Goal: Information Seeking & Learning: Learn about a topic

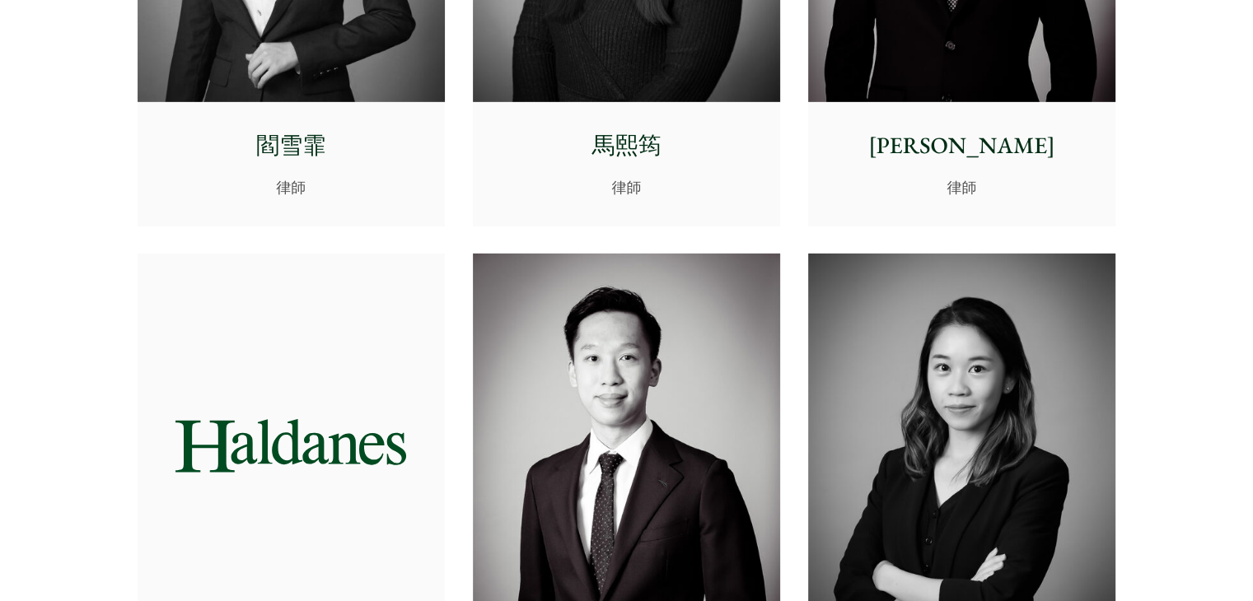
scroll to position [5272, 0]
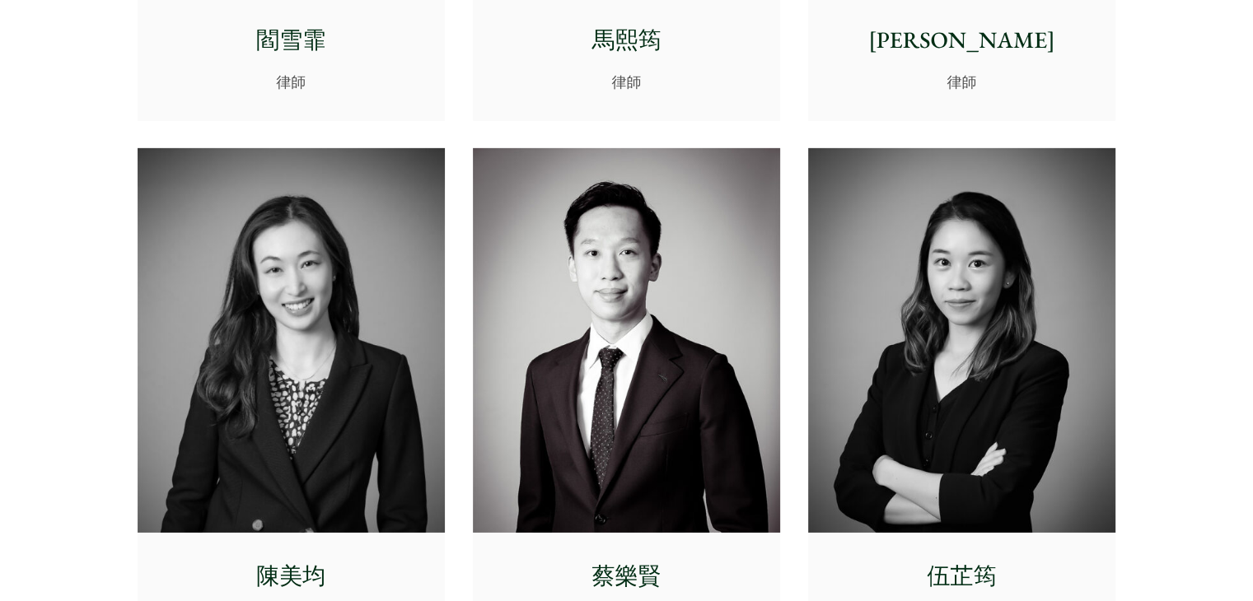
click at [301, 292] on img at bounding box center [291, 340] width 307 height 385
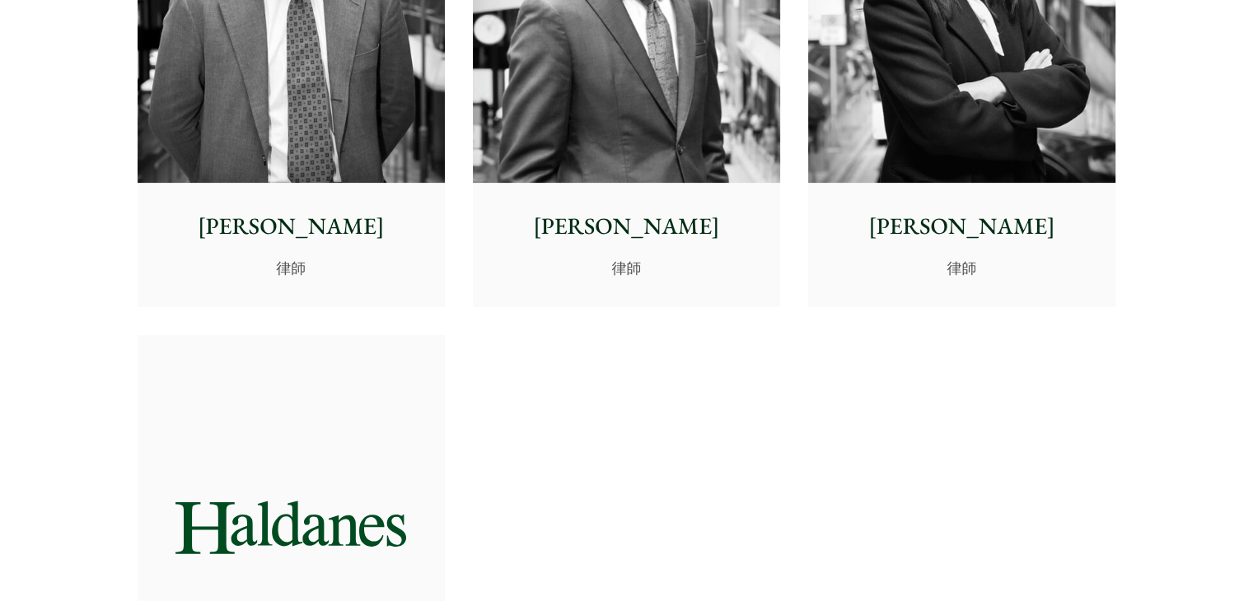
scroll to position [6837, 0]
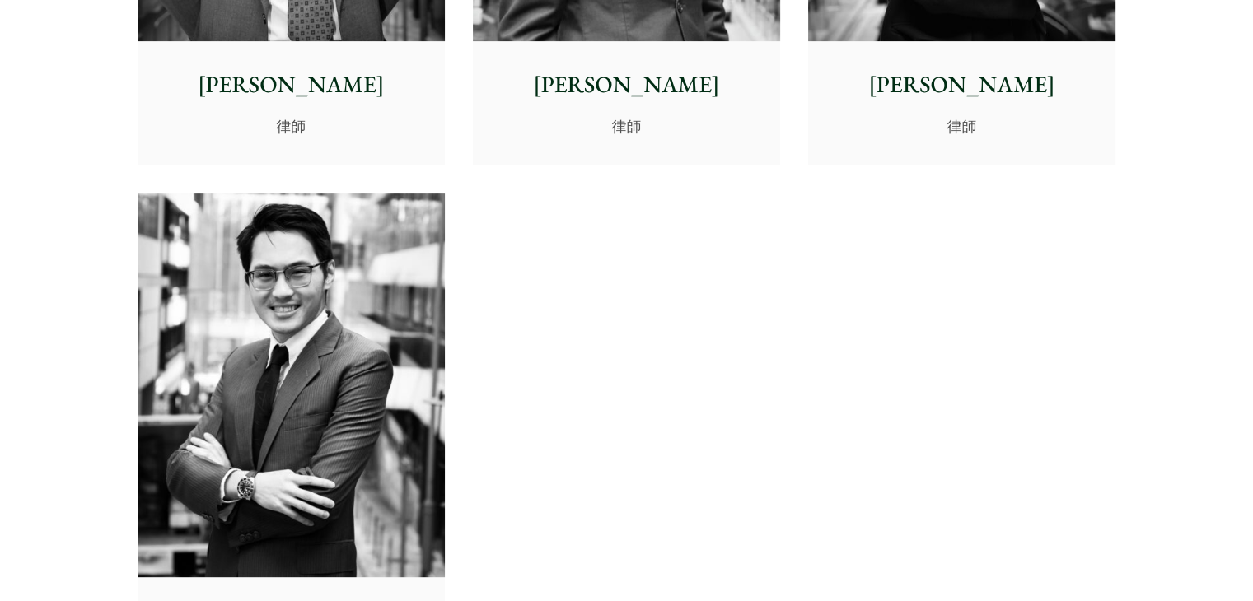
drag, startPoint x: 87, startPoint y: 313, endPoint x: 108, endPoint y: 307, distance: 21.4
click at [166, 306] on img at bounding box center [291, 386] width 307 height 385
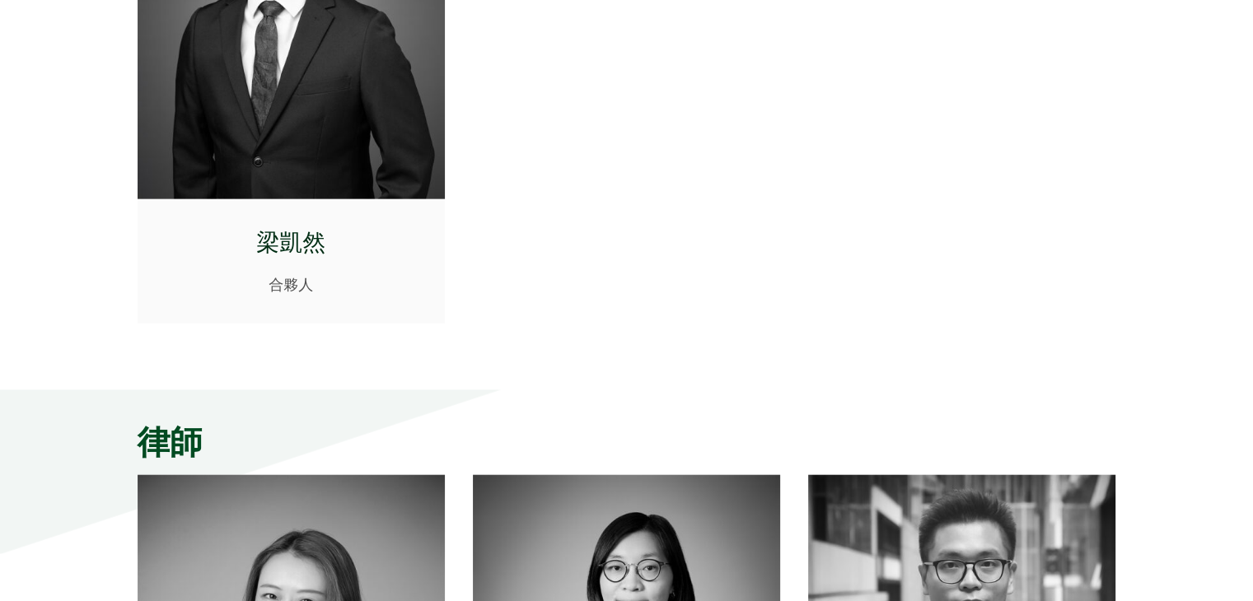
scroll to position [3542, 0]
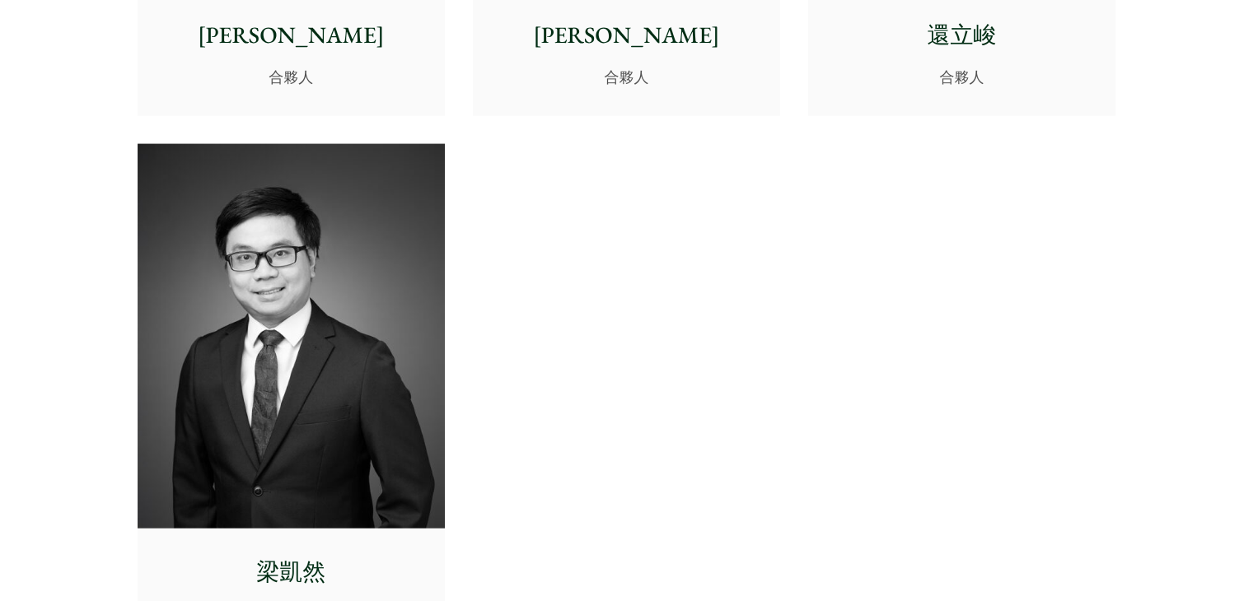
click at [358, 271] on img at bounding box center [291, 336] width 307 height 385
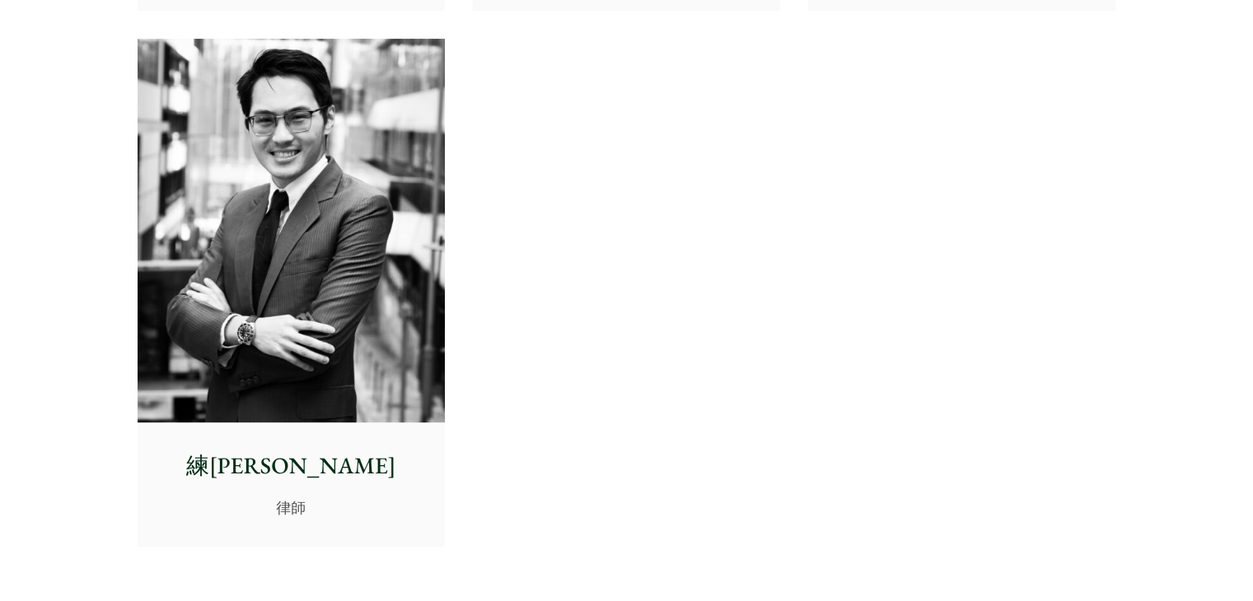
scroll to position [7002, 0]
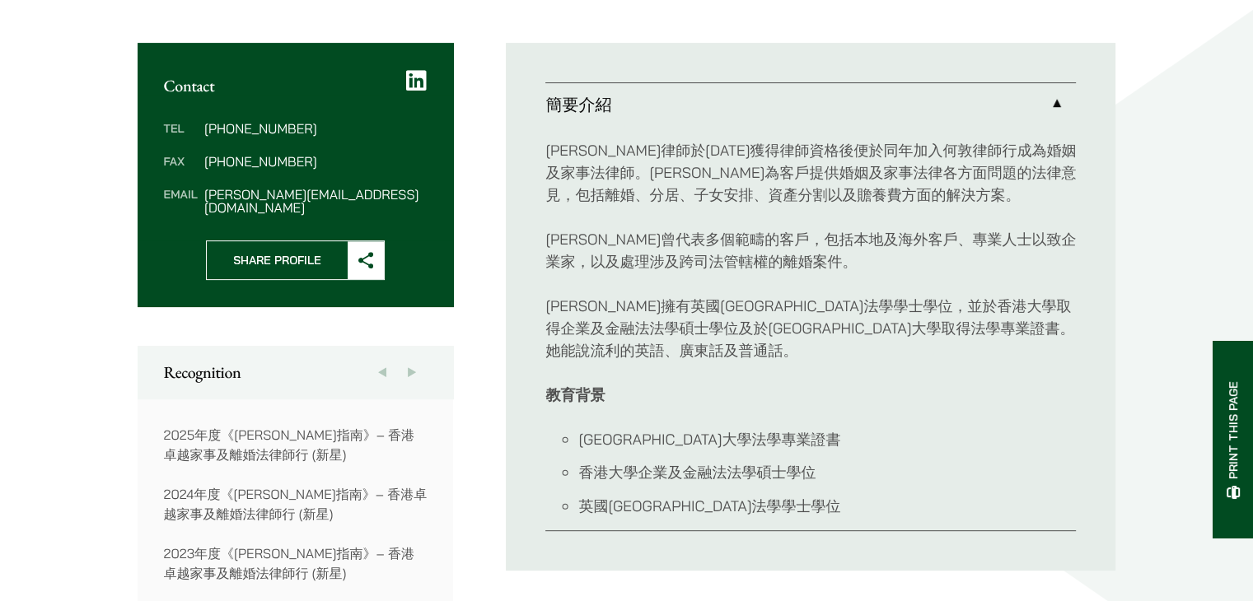
scroll to position [659, 0]
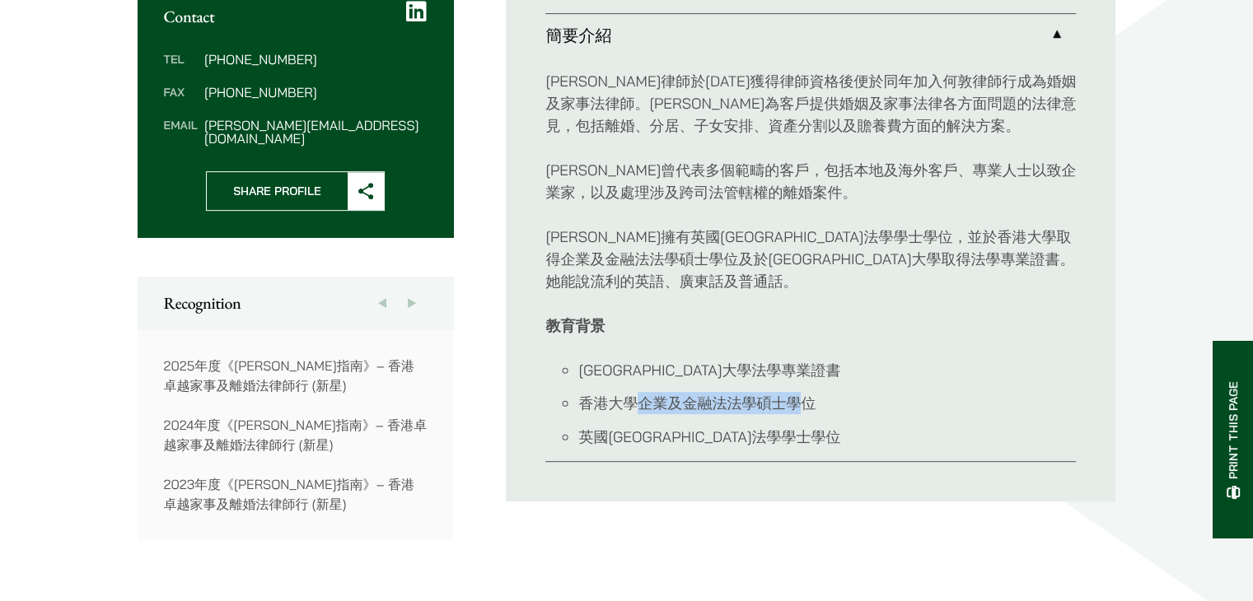
drag, startPoint x: 652, startPoint y: 409, endPoint x: 996, endPoint y: 417, distance: 344.4
click at [802, 413] on li "香港大學企業及金融法法學碩士學位" at bounding box center [827, 403] width 498 height 22
click at [703, 376] on li "香港城市大學法學專業證書" at bounding box center [827, 370] width 498 height 22
drag, startPoint x: 699, startPoint y: 403, endPoint x: 793, endPoint y: 414, distance: 94.5
click at [793, 414] on li "香港大學企業及金融法法學碩士學位" at bounding box center [827, 403] width 498 height 22
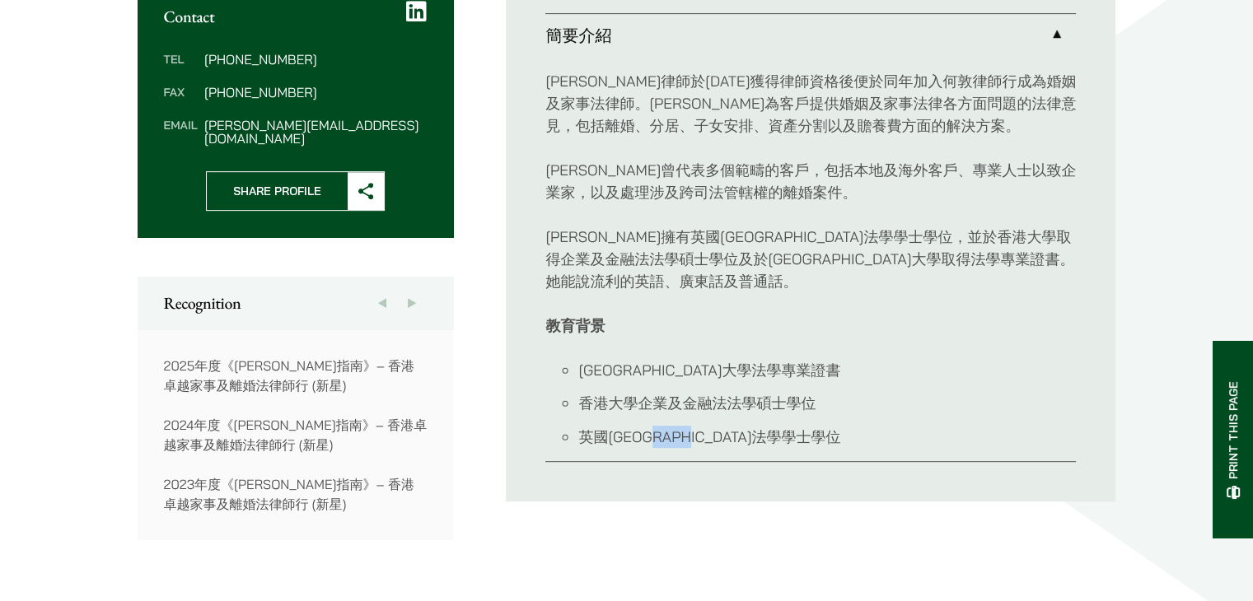
drag, startPoint x: 685, startPoint y: 439, endPoint x: 735, endPoint y: 440, distance: 50.3
click at [735, 440] on li "英國華威大學法學學士學位" at bounding box center [827, 437] width 498 height 22
drag, startPoint x: 679, startPoint y: 353, endPoint x: 722, endPoint y: 356, distance: 43.7
click at [722, 355] on div "陳美均律師於2020年獲得律師資格後便於同年加入何敦律師行成為婚姻及家事法律師。陳律師為客戶提供婚姻及家事法律各方面問題的法律意見，包括離婚、分居、子女安排、…" at bounding box center [810, 259] width 530 height 404
drag, startPoint x: 689, startPoint y: 412, endPoint x: 758, endPoint y: 410, distance: 69.2
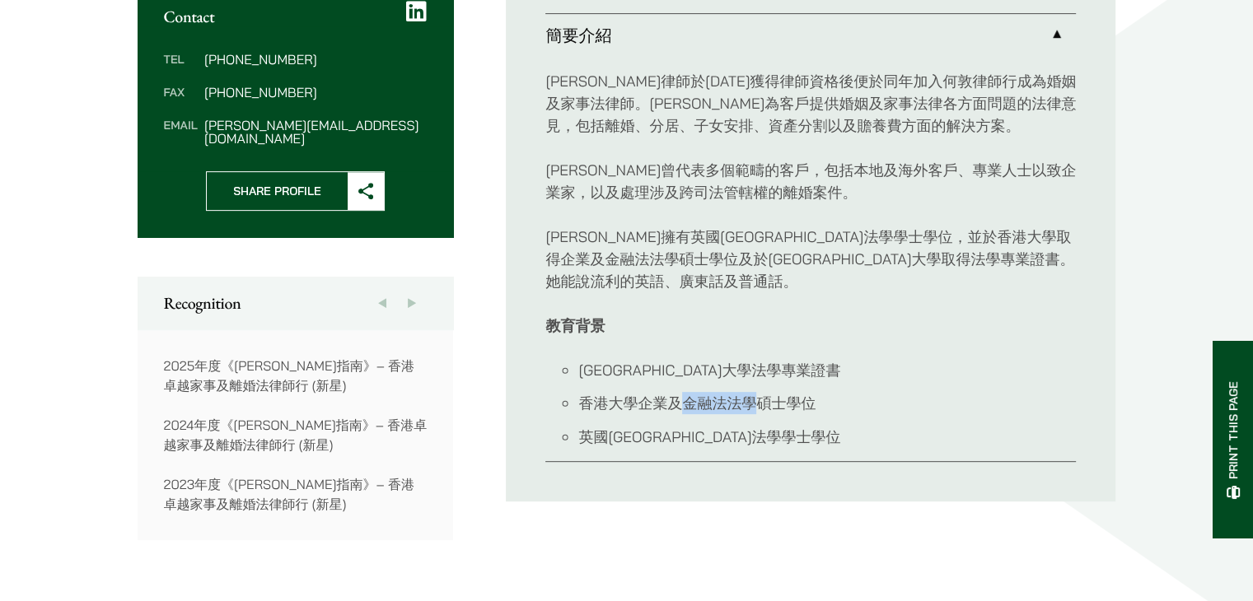
click at [758, 410] on li "香港大學企業及金融法法學碩士學位" at bounding box center [827, 403] width 498 height 22
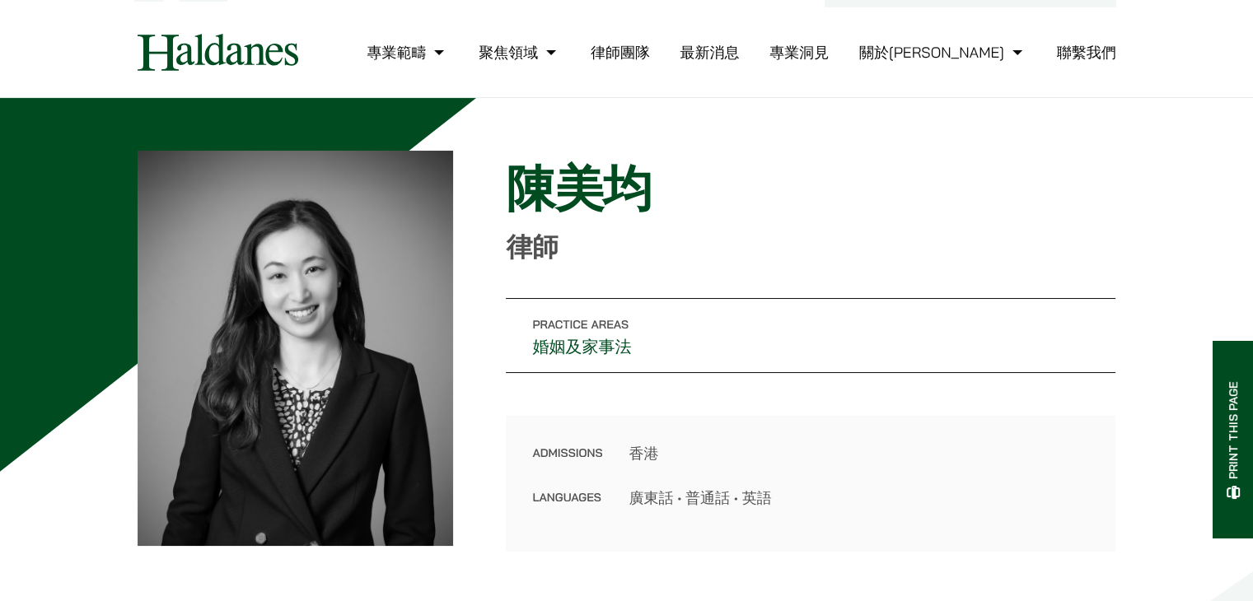
scroll to position [0, 0]
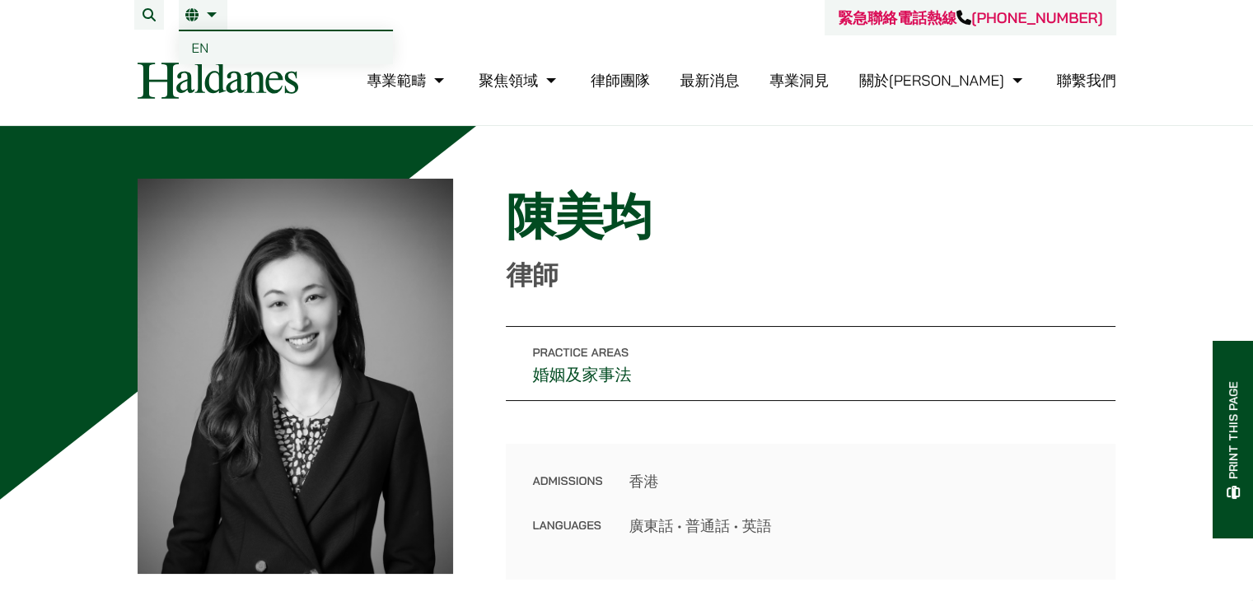
click at [199, 18] on link "繁" at bounding box center [202, 14] width 35 height 13
click at [210, 21] on link "繁" at bounding box center [202, 14] width 35 height 13
click at [203, 44] on span "EN" at bounding box center [200, 48] width 17 height 16
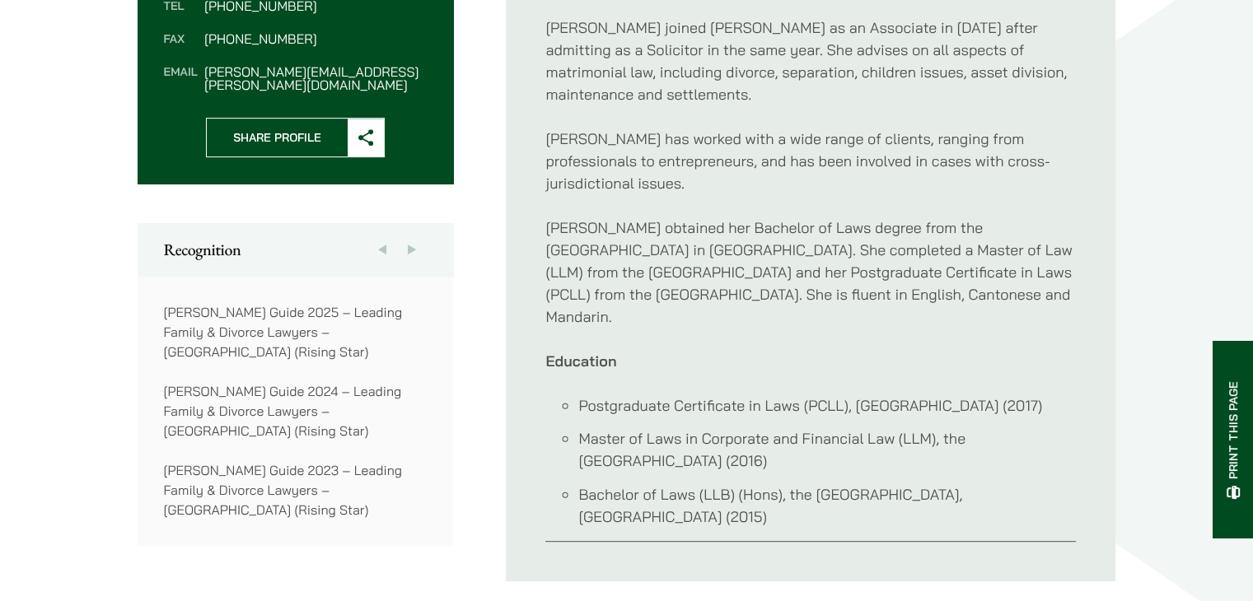
scroll to position [741, 0]
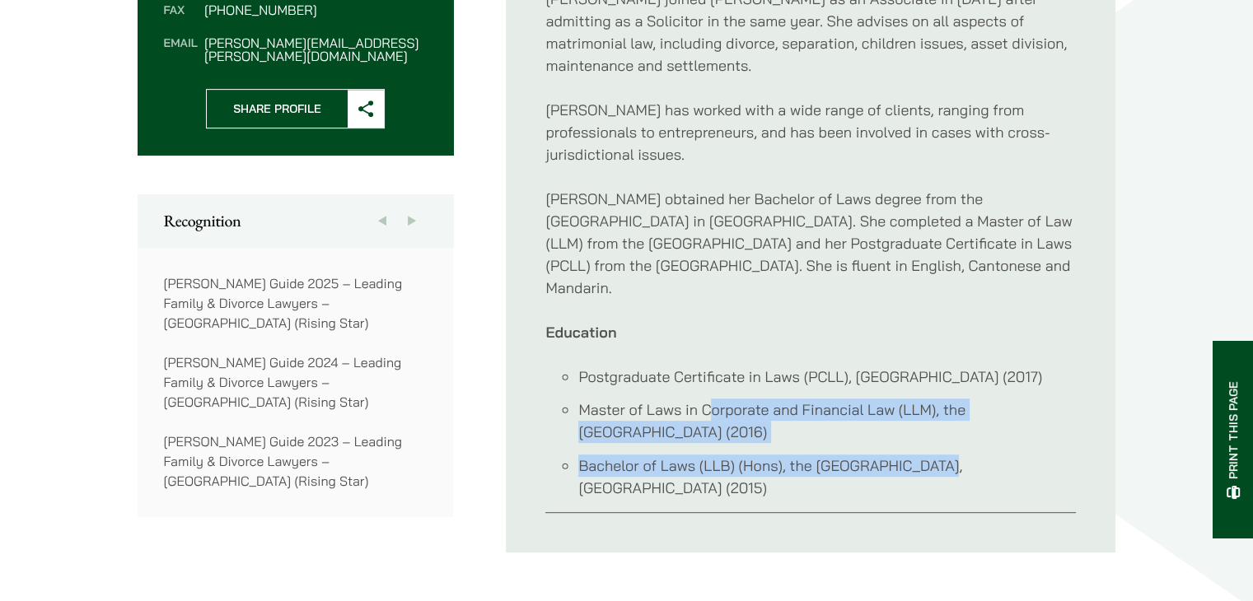
drag, startPoint x: 717, startPoint y: 386, endPoint x: 932, endPoint y: 433, distance: 220.1
click at [932, 433] on ul "Postgraduate Certificate in Laws (PCLL), City University of Hong Kong (2017) Ma…" at bounding box center [810, 432] width 530 height 133
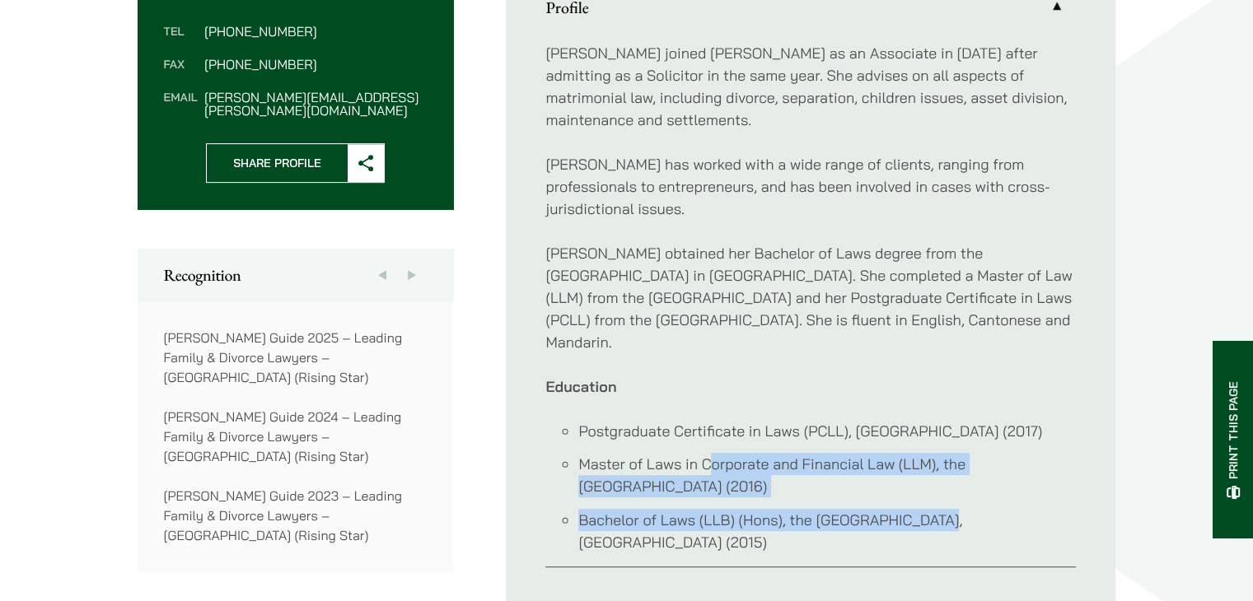
scroll to position [577, 0]
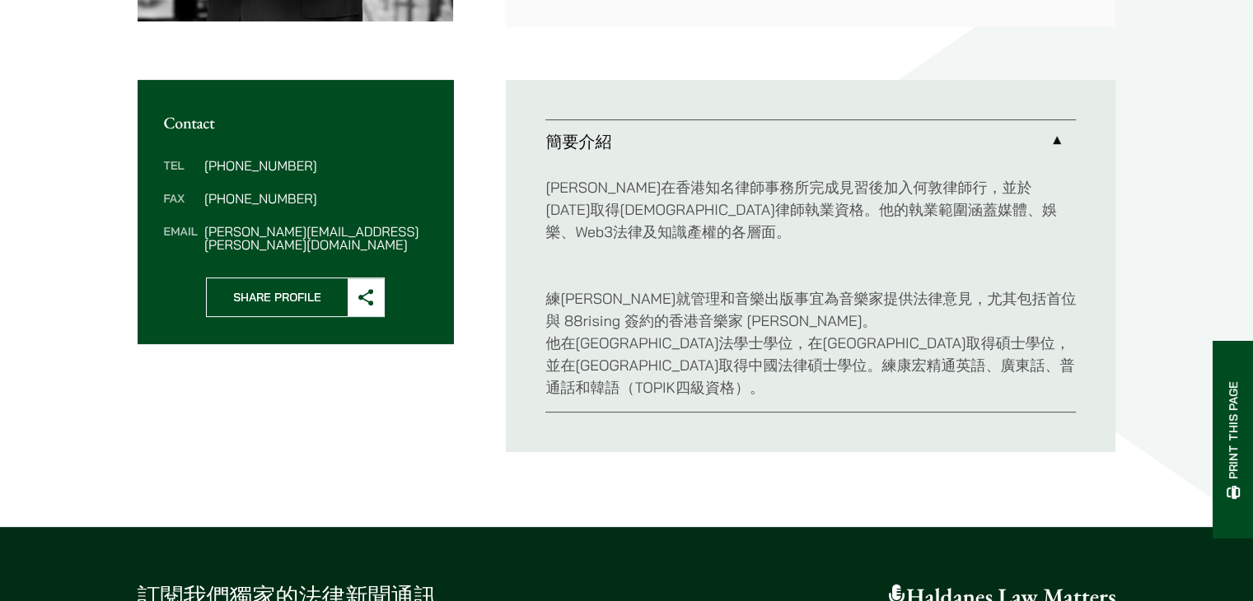
scroll to position [659, 0]
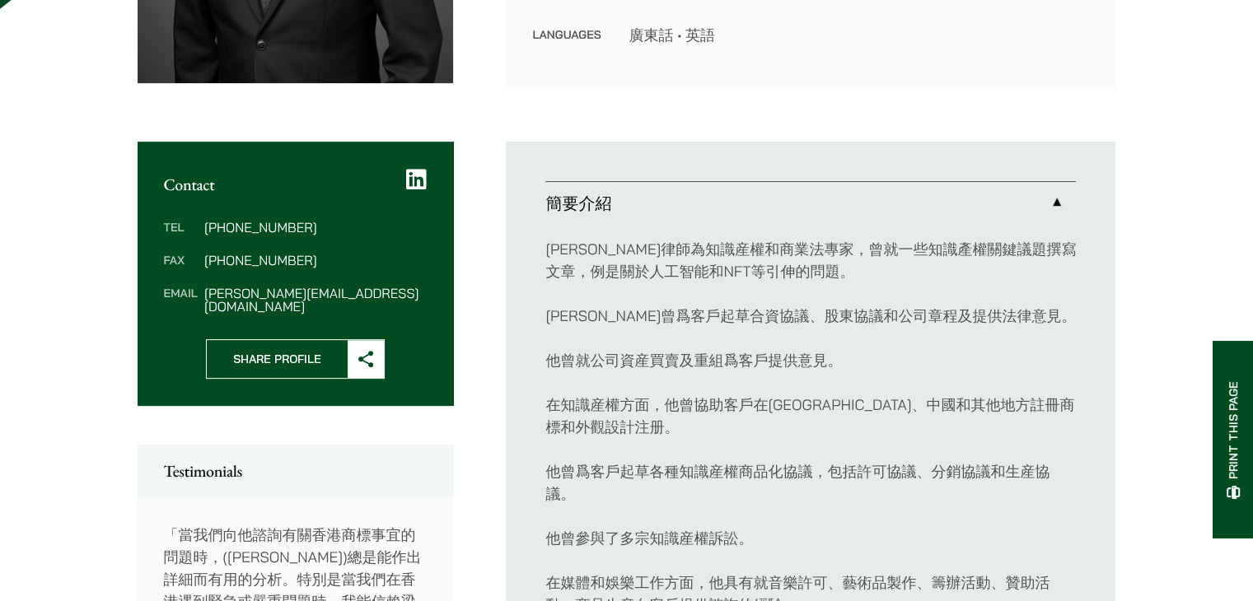
scroll to position [82, 0]
